Goal: Task Accomplishment & Management: Use online tool/utility

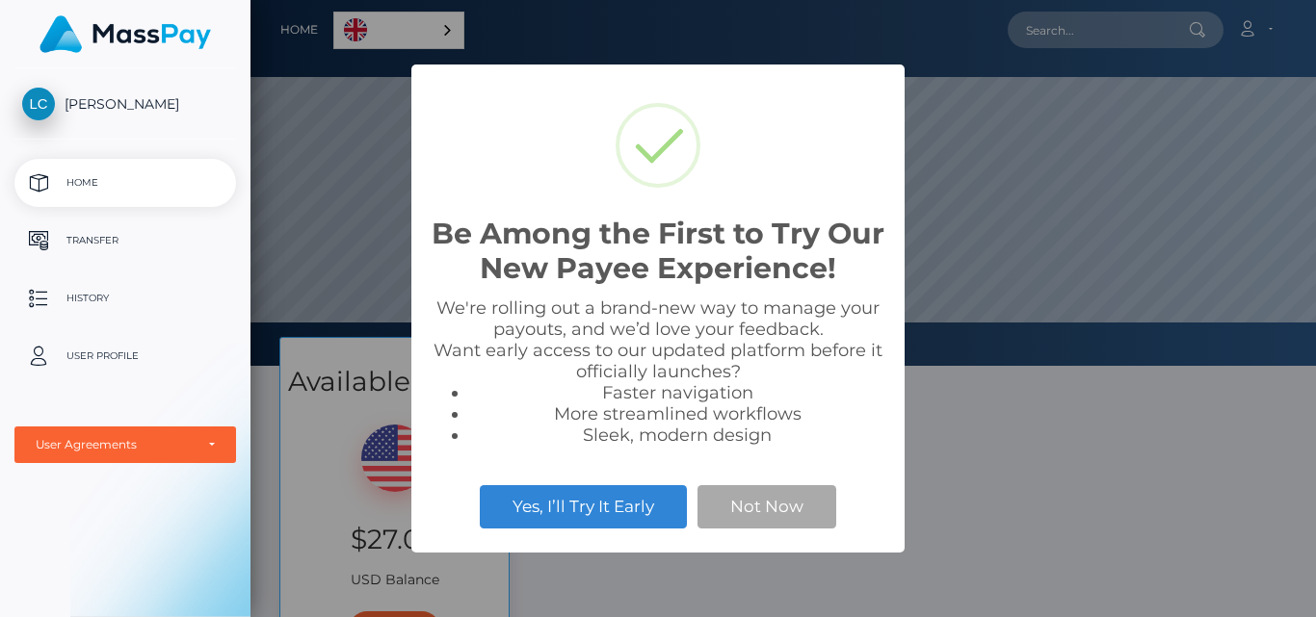
scroll to position [366, 1065]
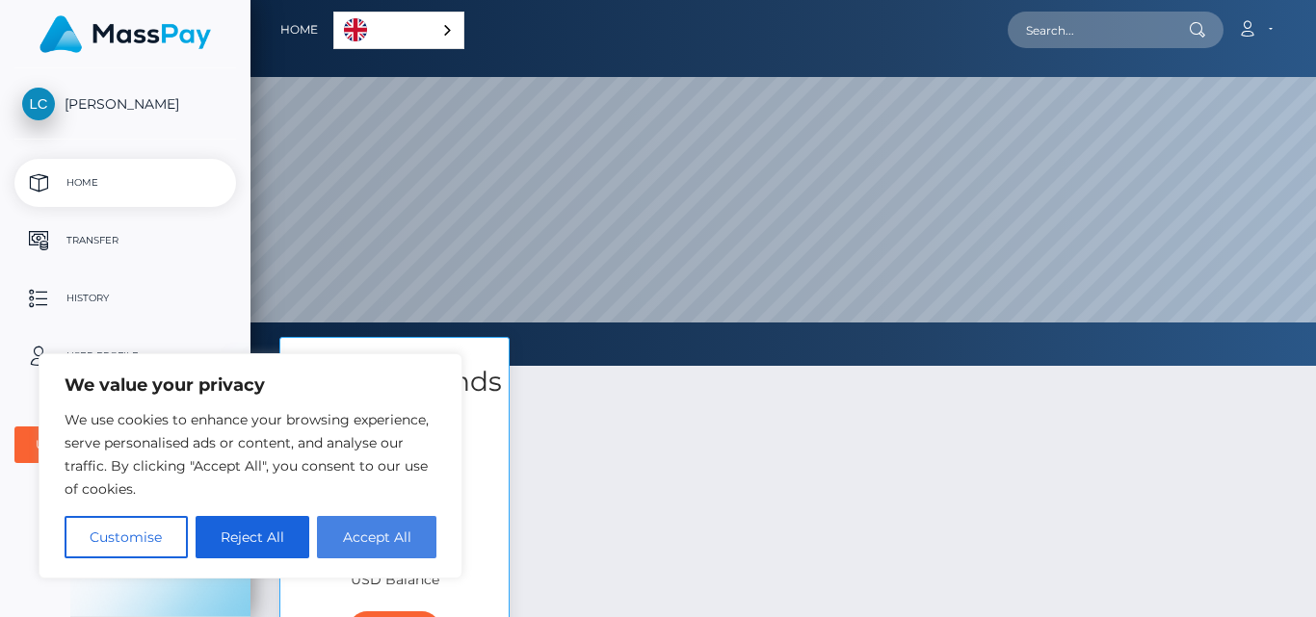
click at [378, 532] on button "Accept All" at bounding box center [376, 537] width 119 height 42
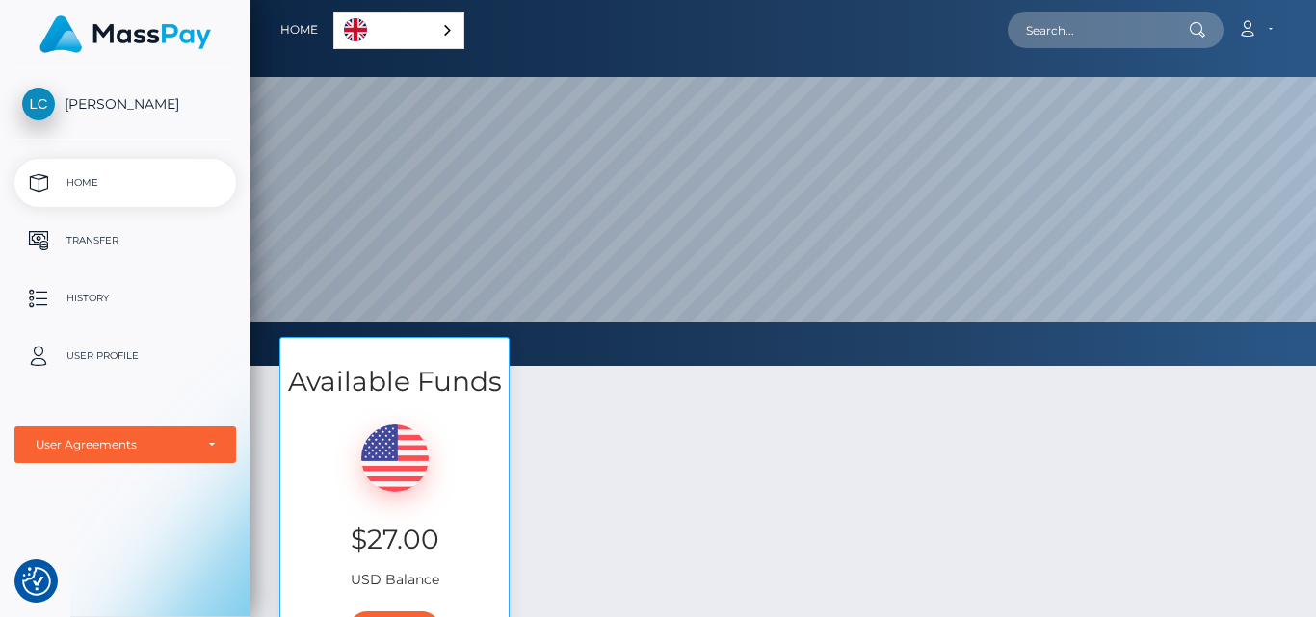
checkbox input "true"
click at [94, 236] on p "Transfer" at bounding box center [125, 240] width 206 height 29
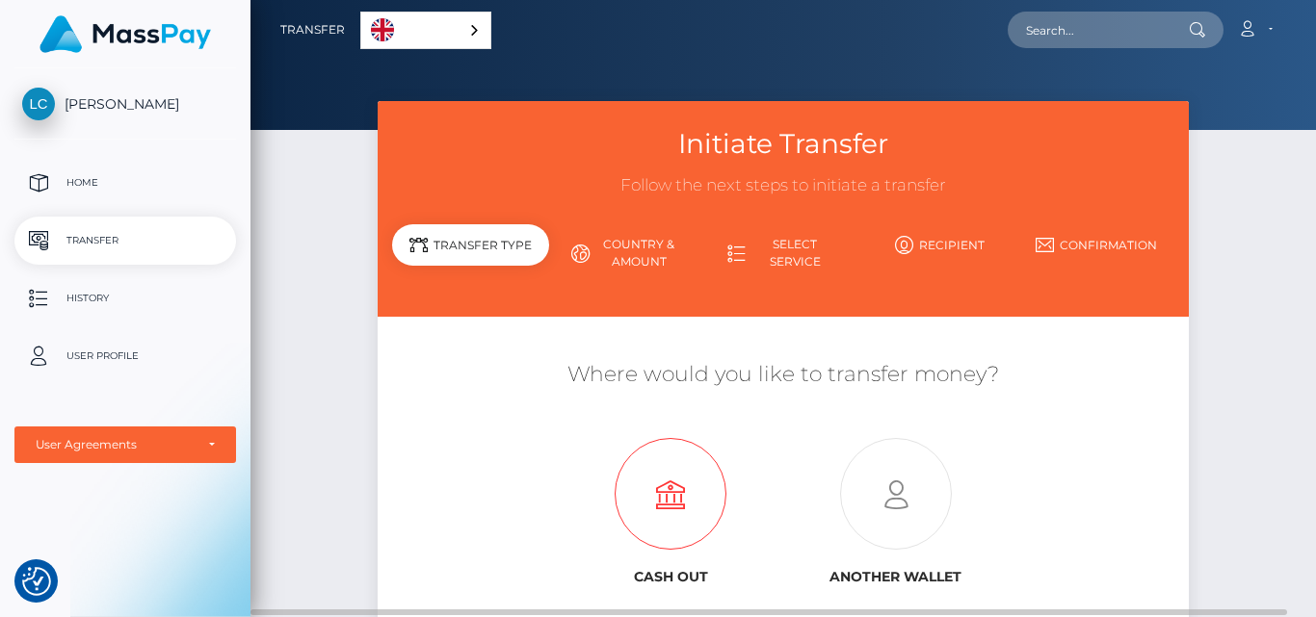
click at [651, 497] on icon at bounding box center [670, 495] width 225 height 112
